Goal: Navigation & Orientation: Find specific page/section

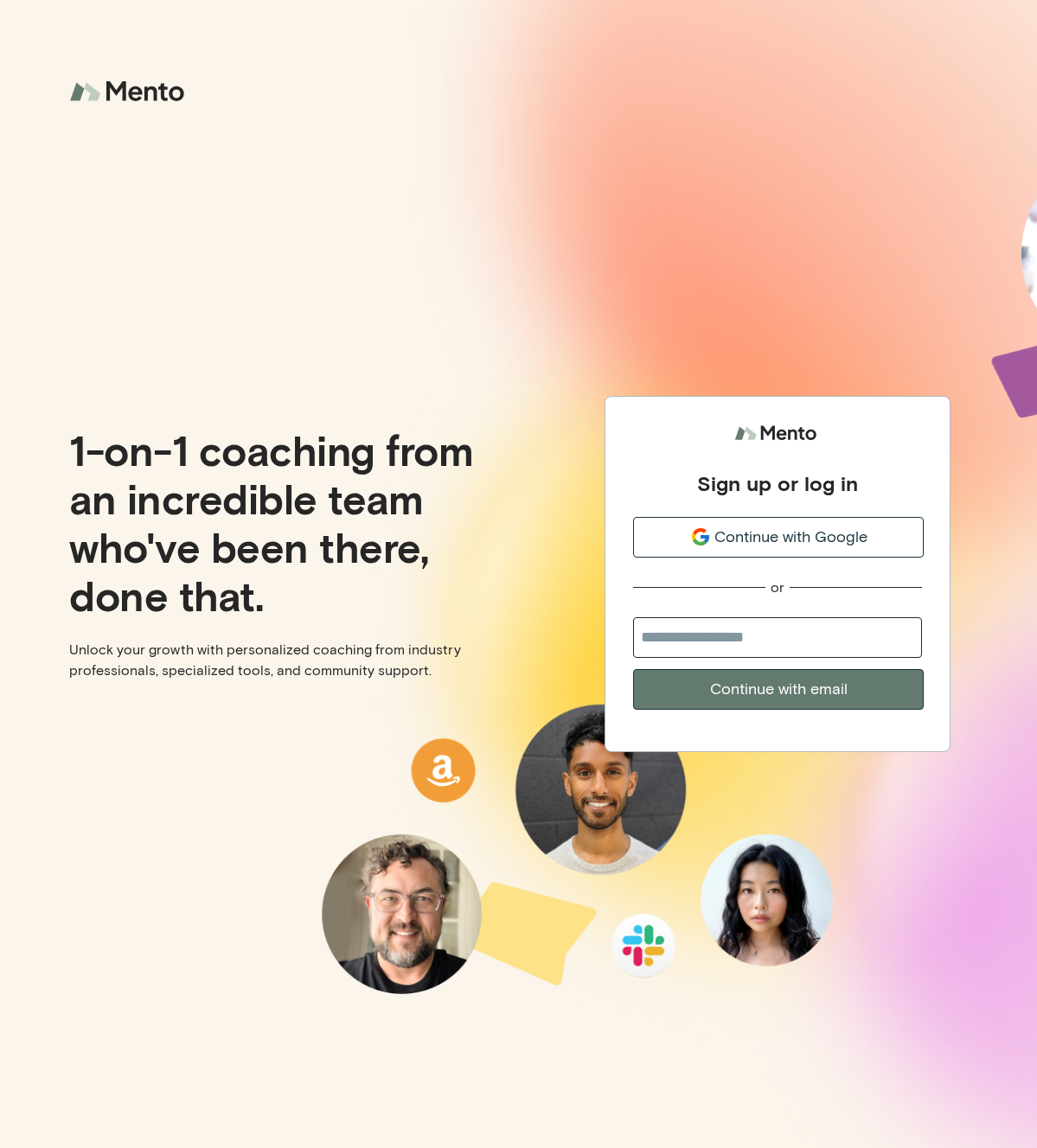
click at [742, 626] on input "email" at bounding box center [777, 637] width 289 height 40
type input "**********"
click at [804, 690] on button "Continue with email" at bounding box center [778, 689] width 291 height 40
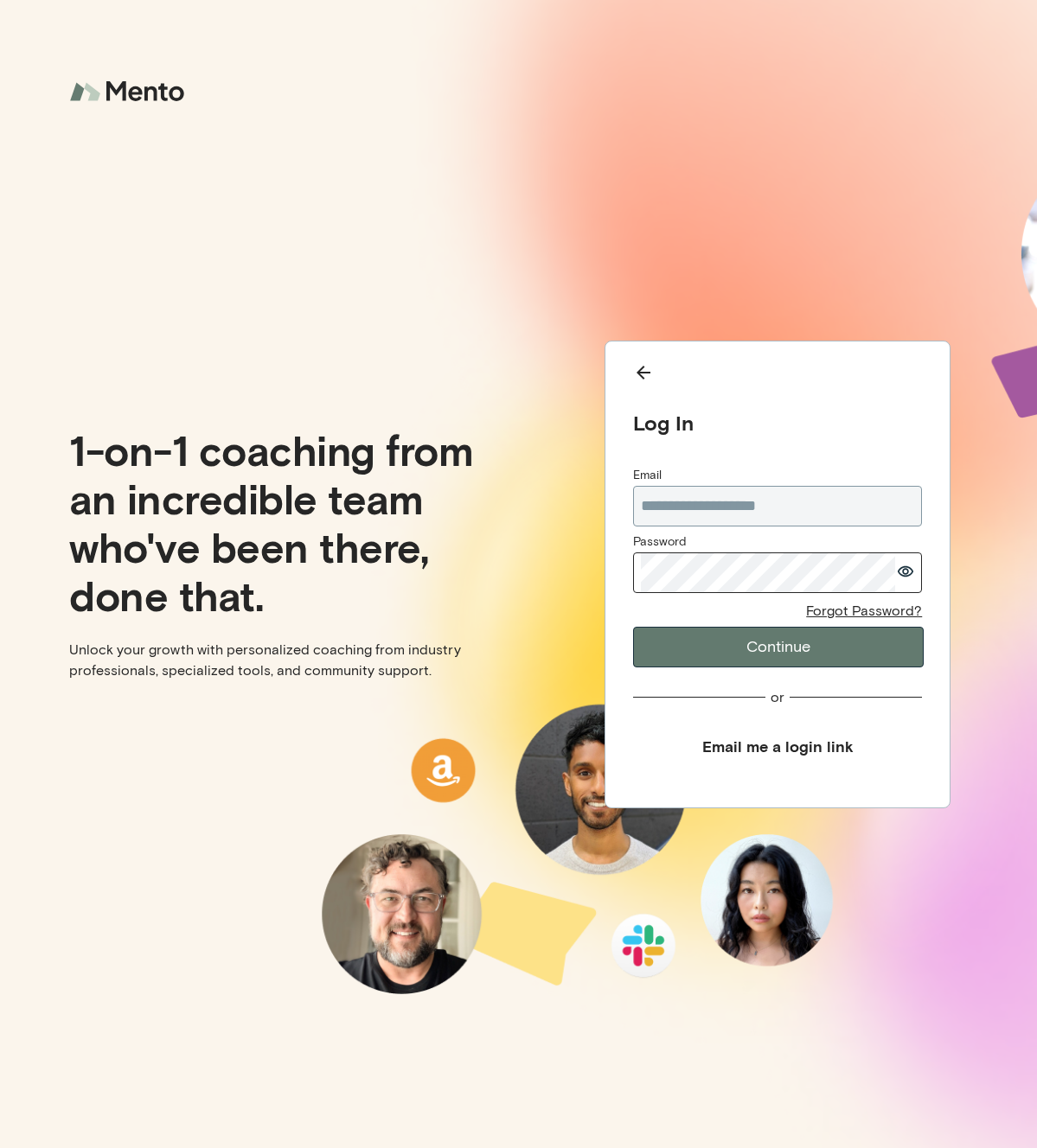
click at [748, 639] on button "Continue" at bounding box center [778, 647] width 291 height 40
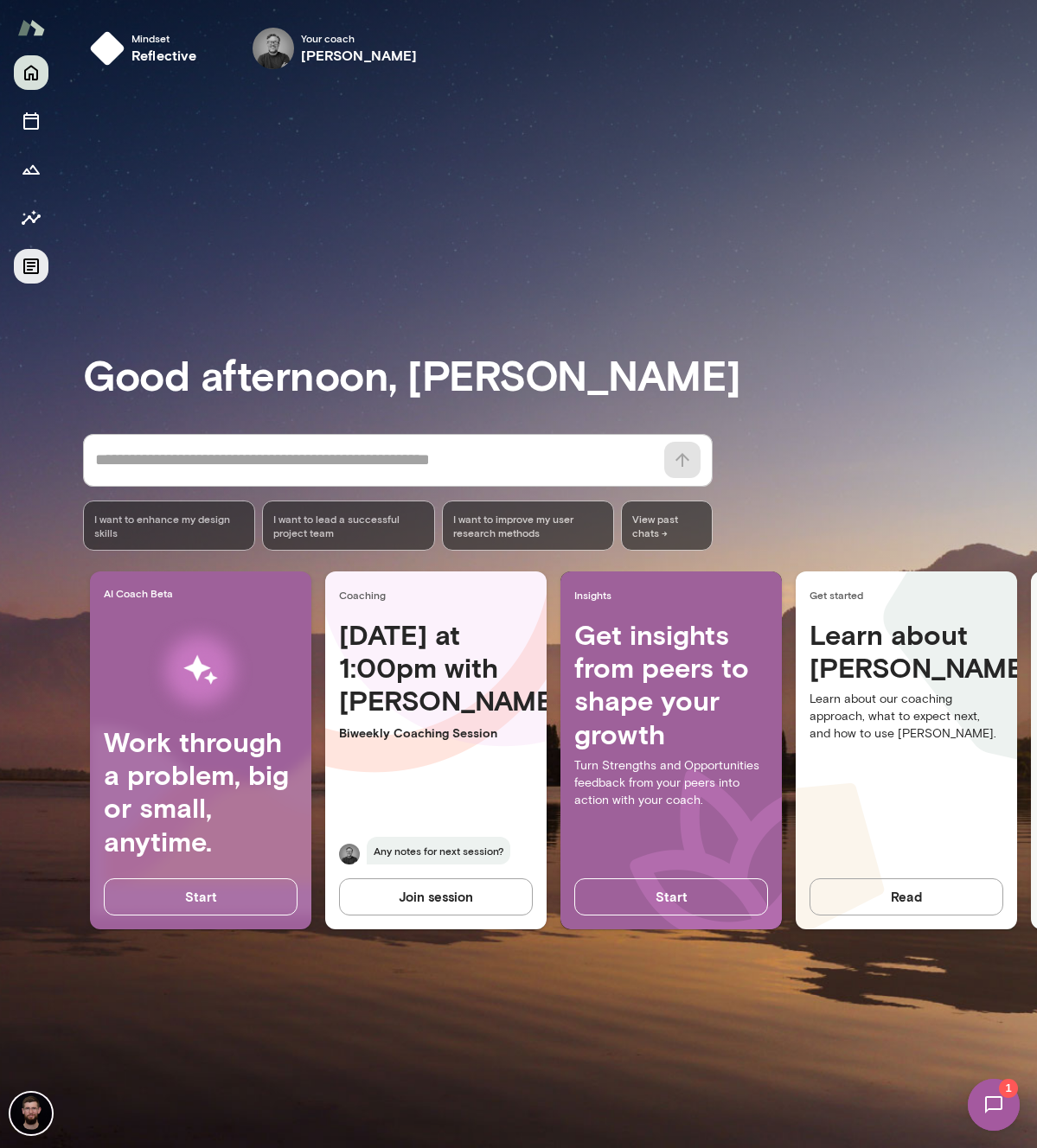
click at [32, 263] on icon "Documents" at bounding box center [32, 267] width 16 height 16
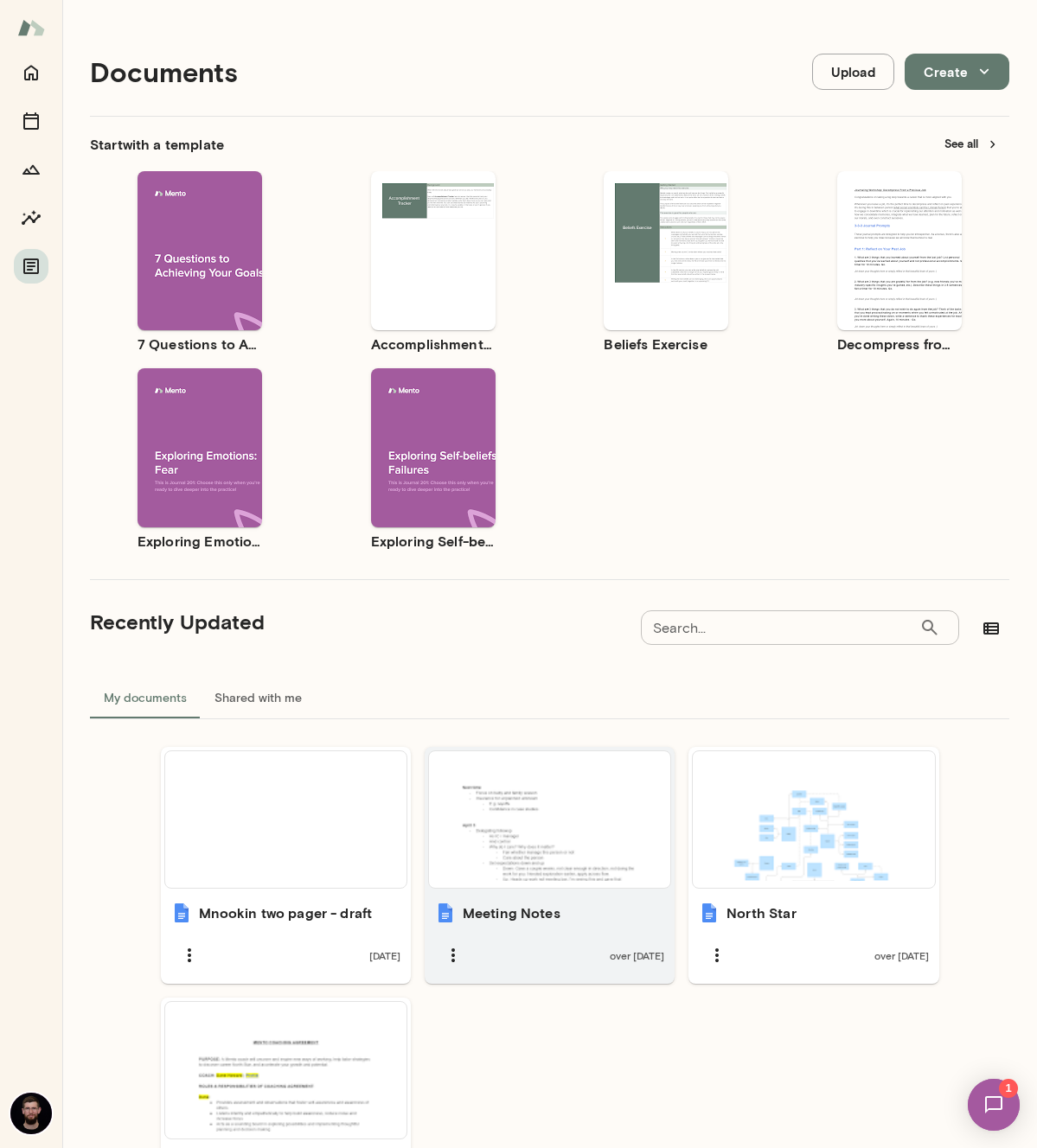
click at [516, 820] on div at bounding box center [550, 819] width 227 height 123
